Goal: Transaction & Acquisition: Purchase product/service

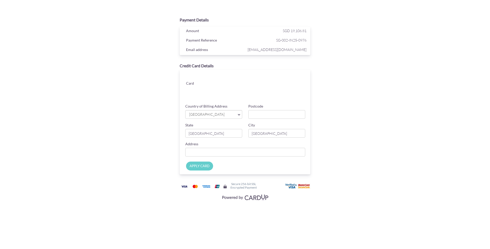
click at [325, 87] on div "Credit Card Details Card Card ending CHANGE Country of Billing Address [GEOGRAP…" at bounding box center [245, 118] width 166 height 117
click at [205, 112] on span "[GEOGRAPHIC_DATA]" at bounding box center [211, 114] width 45 height 5
click at [298, 116] on input "Postcode" at bounding box center [276, 114] width 57 height 9
click at [302, 114] on input "Postcode" at bounding box center [276, 114] width 57 height 9
click at [300, 114] on input "Postcode" at bounding box center [276, 114] width 57 height 9
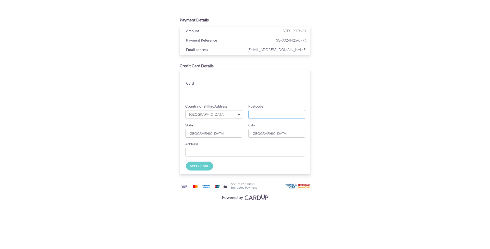
click at [298, 115] on input "Postcode" at bounding box center [276, 114] width 57 height 9
click at [280, 114] on input "Postcode" at bounding box center [276, 114] width 57 height 9
click at [219, 117] on link "[GEOGRAPHIC_DATA]" at bounding box center [213, 114] width 57 height 9
click at [279, 105] on div "Postcode" at bounding box center [276, 111] width 63 height 15
click at [273, 115] on input "Postcode" at bounding box center [276, 114] width 57 height 9
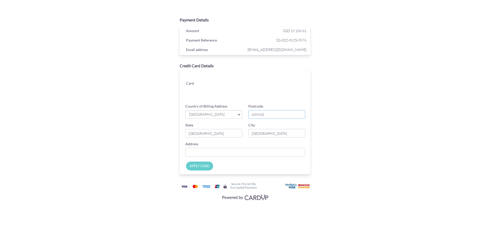
type input "439943"
click at [357, 125] on div "Payment Details Amount SGD 19,106.81 Payment Reference SG-002-IN25-0976 Email a…" at bounding box center [245, 109] width 249 height 188
click at [274, 155] on input "Country of Billing Address" at bounding box center [245, 152] width 120 height 9
type input "The Sea VIew, [STREET_ADDRESS]"
click at [206, 166] on input "APPLY CARD" at bounding box center [199, 166] width 27 height 9
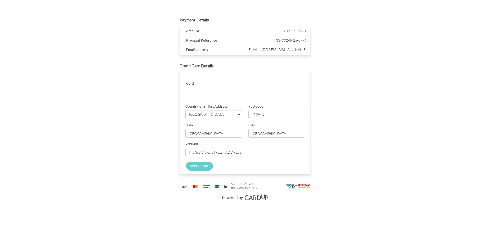
type input "Applying..."
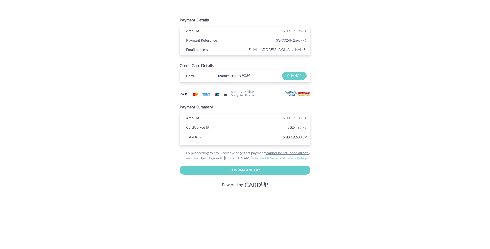
click at [279, 167] on input "Confirm and Pay" at bounding box center [245, 170] width 131 height 9
type input "Please wait..."
